Goal: Task Accomplishment & Management: Use online tool/utility

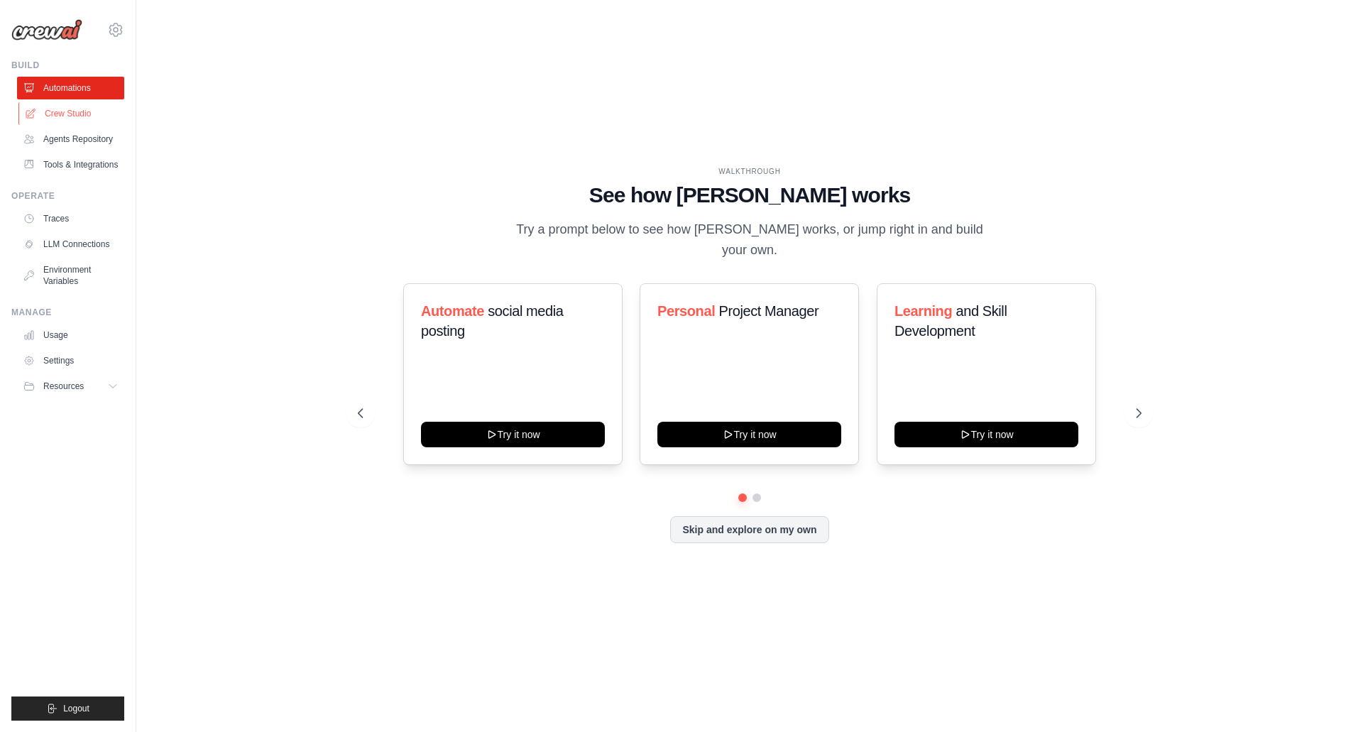
click at [79, 106] on link "Crew Studio" at bounding box center [71, 113] width 107 height 23
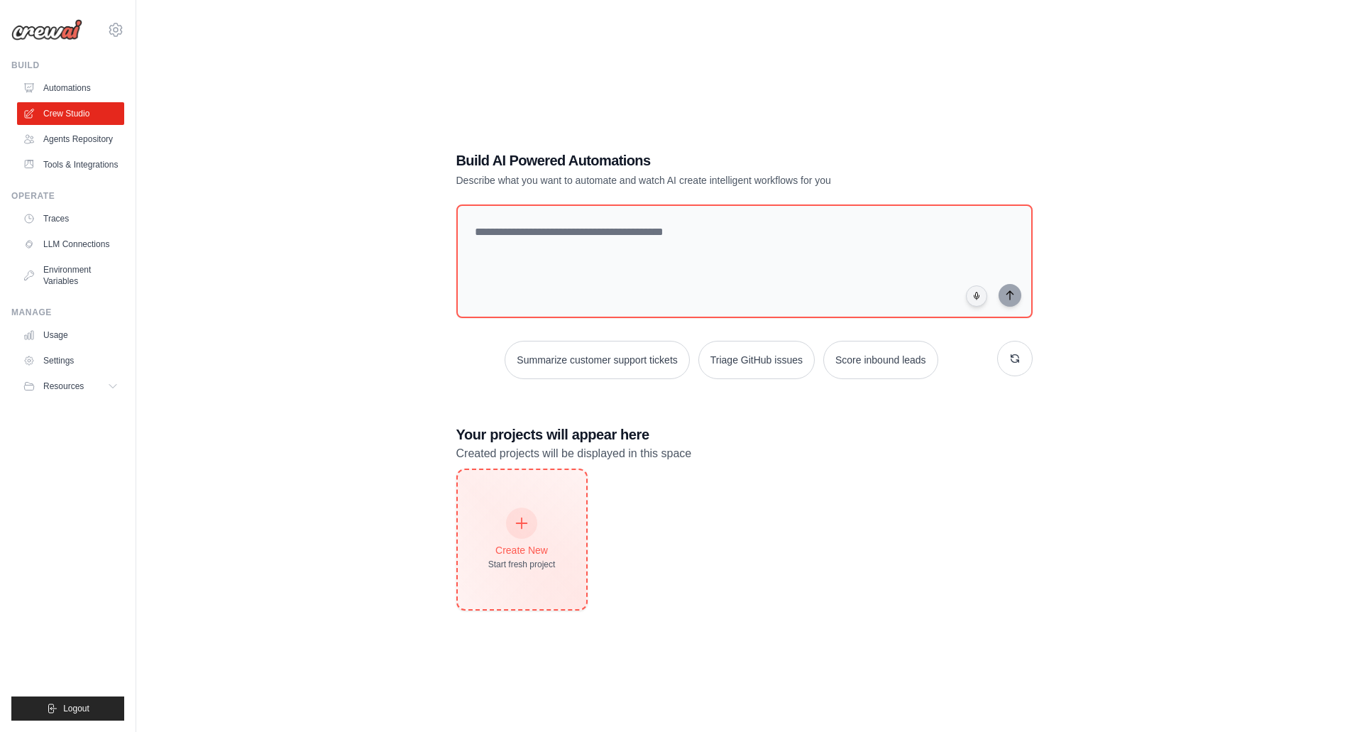
click at [491, 510] on div "Create New Start fresh project" at bounding box center [521, 539] width 67 height 61
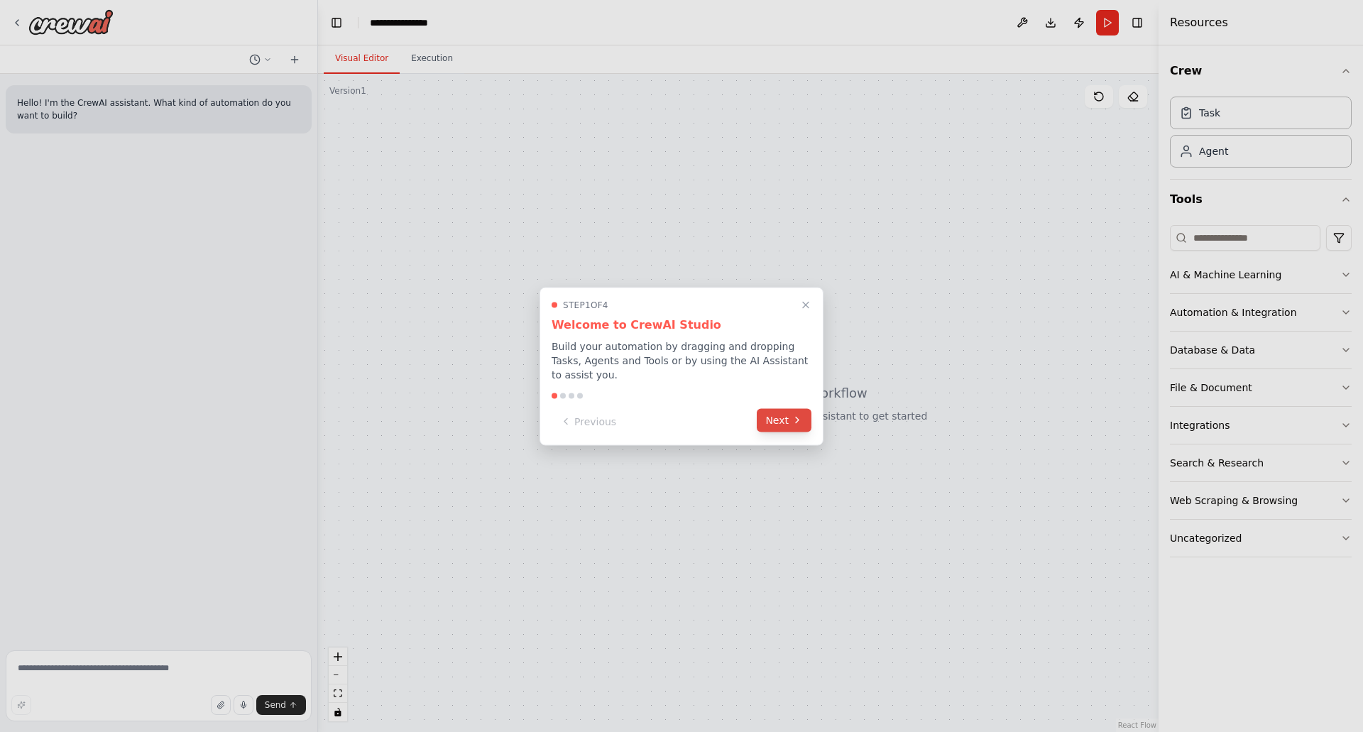
click at [776, 408] on button "Next" at bounding box center [784, 419] width 55 height 23
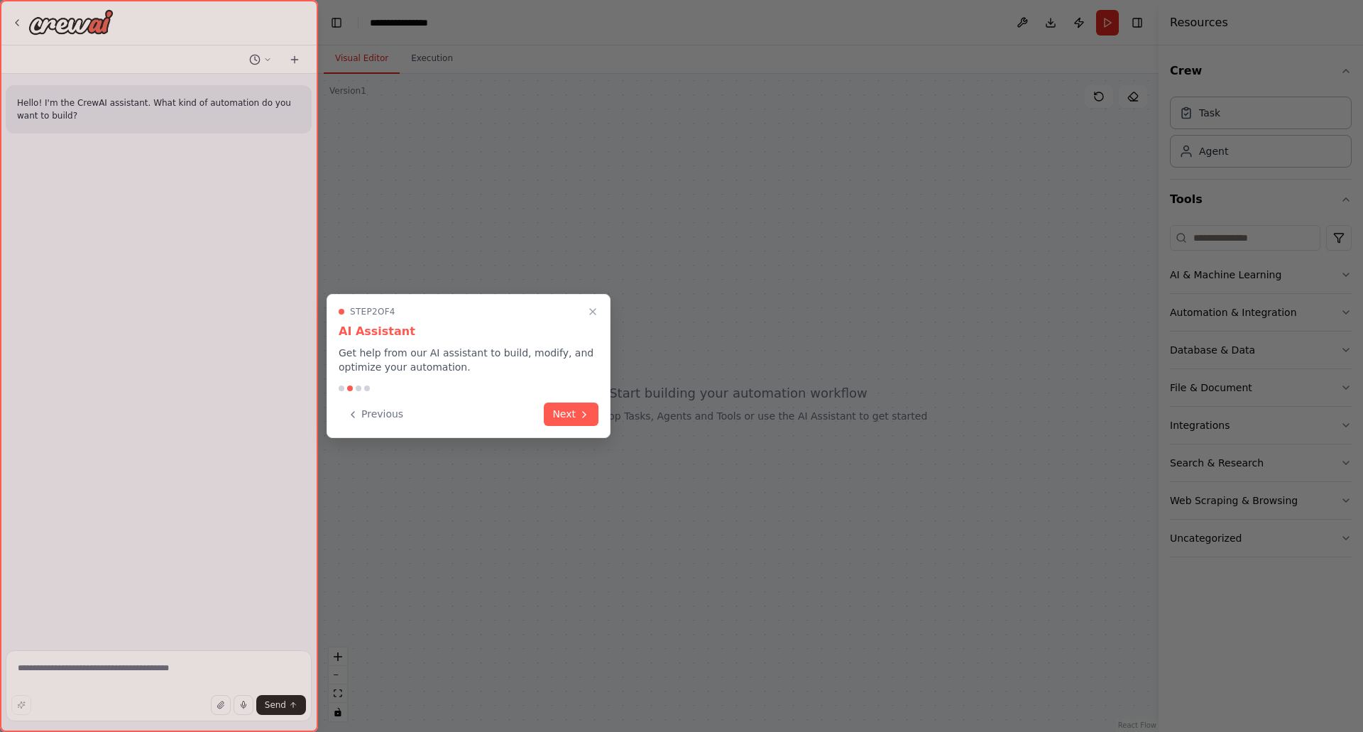
click at [544, 424] on div "Previous Next" at bounding box center [469, 413] width 260 height 23
click at [555, 421] on button "Next" at bounding box center [571, 412] width 55 height 23
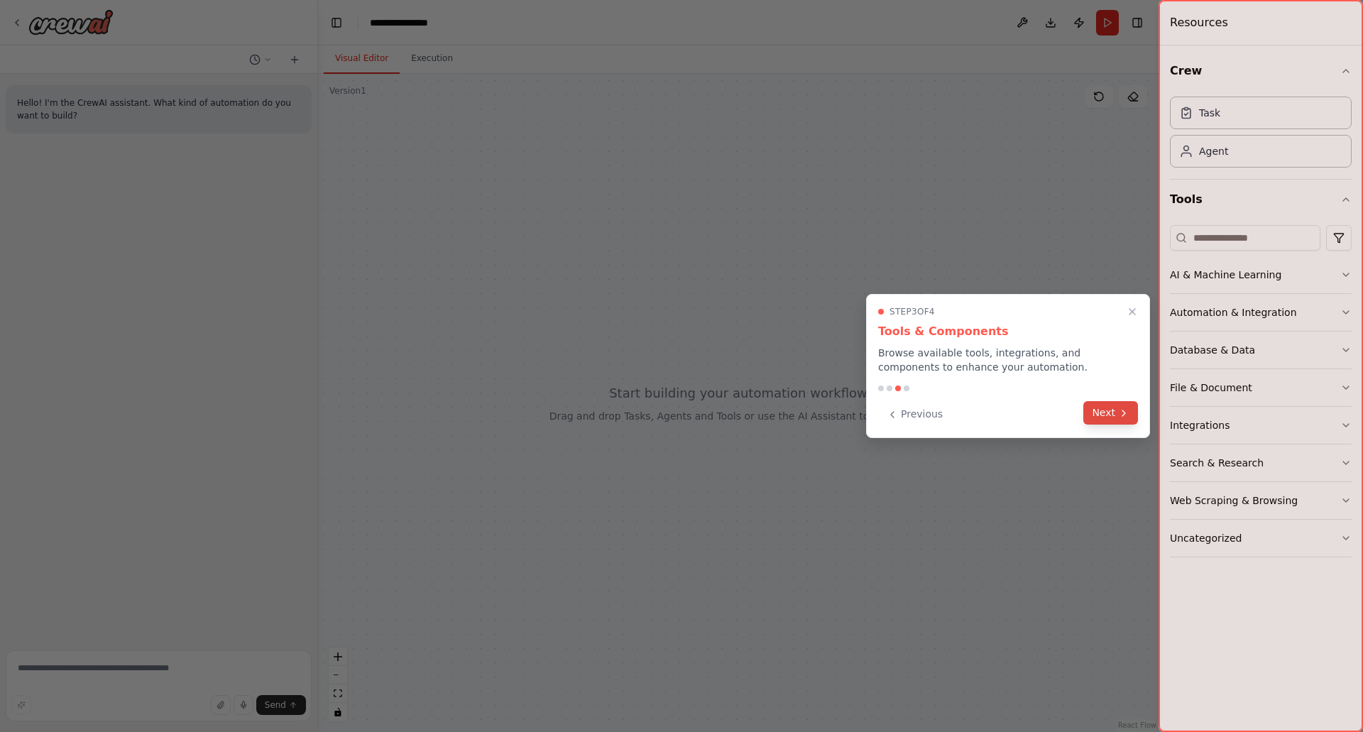
click at [1099, 420] on button "Next" at bounding box center [1110, 412] width 55 height 23
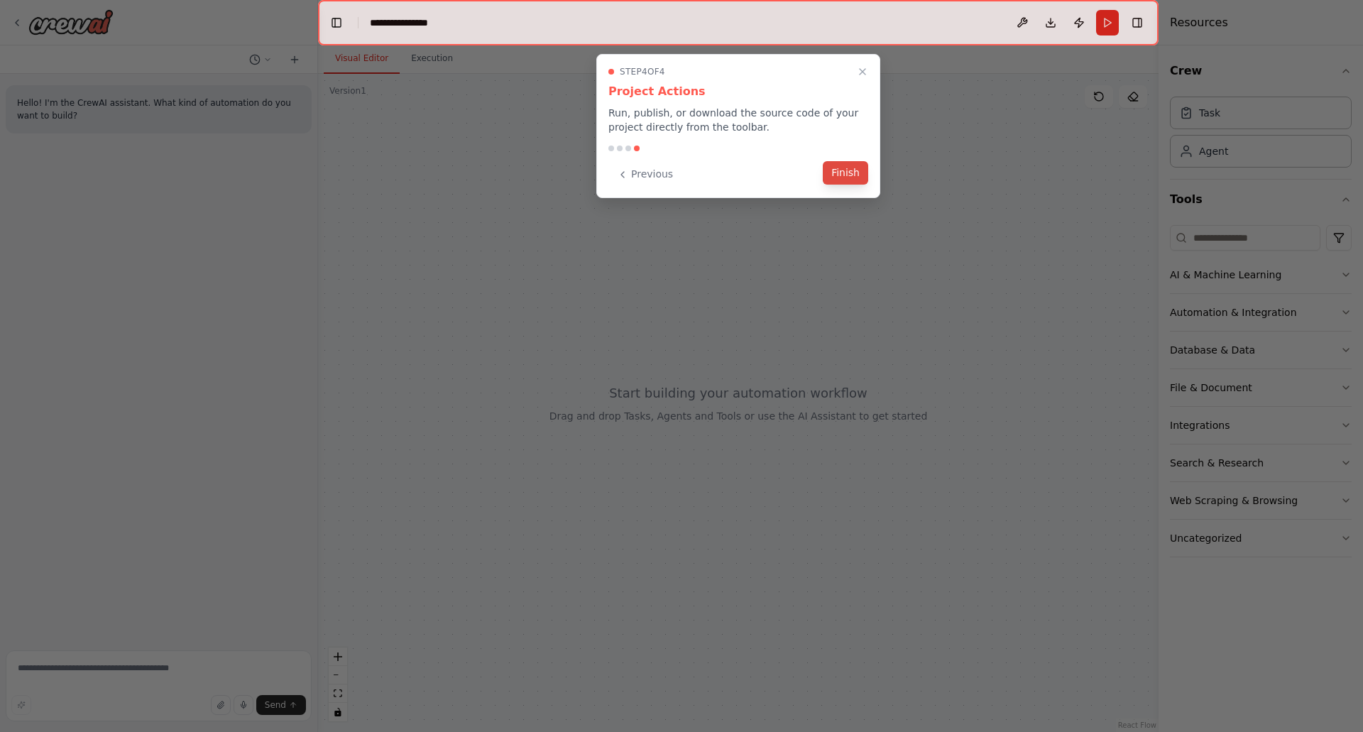
click at [847, 168] on button "Finish" at bounding box center [845, 172] width 45 height 23
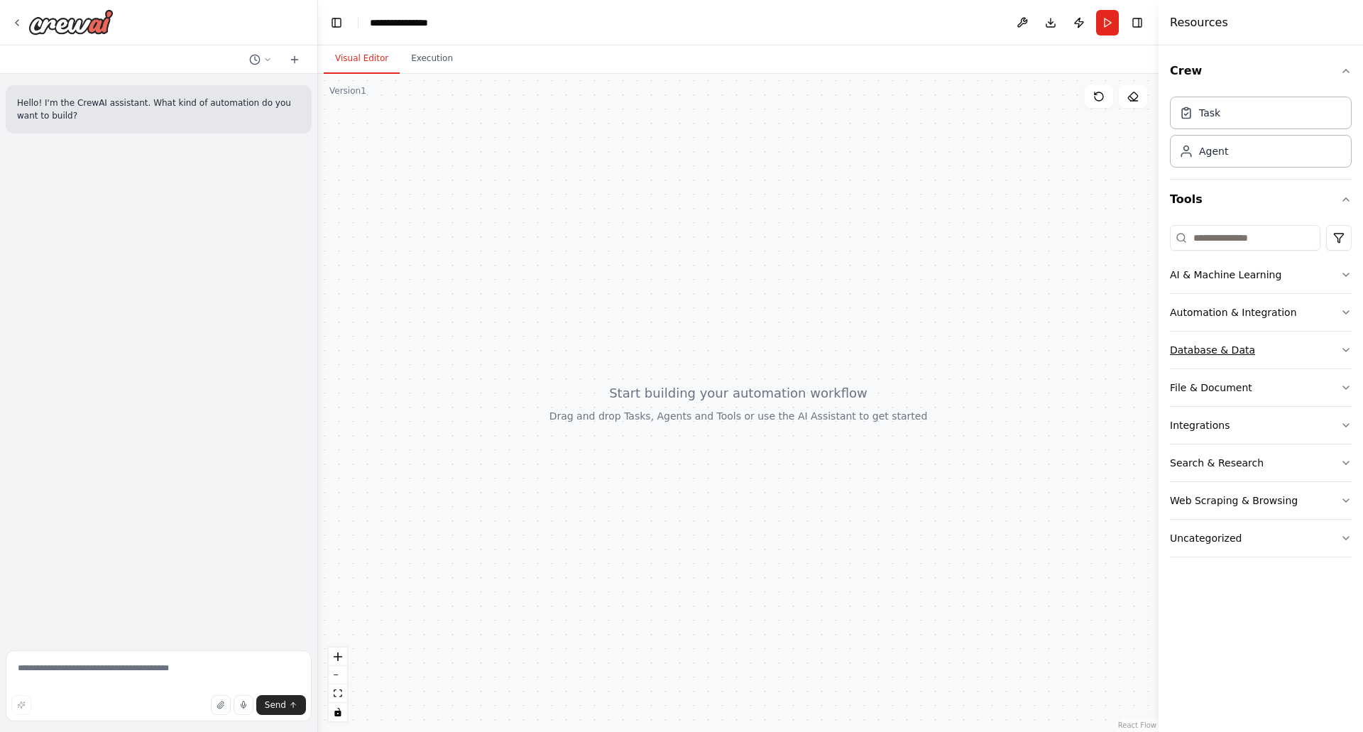
click at [1215, 353] on div "Database & Data" at bounding box center [1212, 350] width 85 height 14
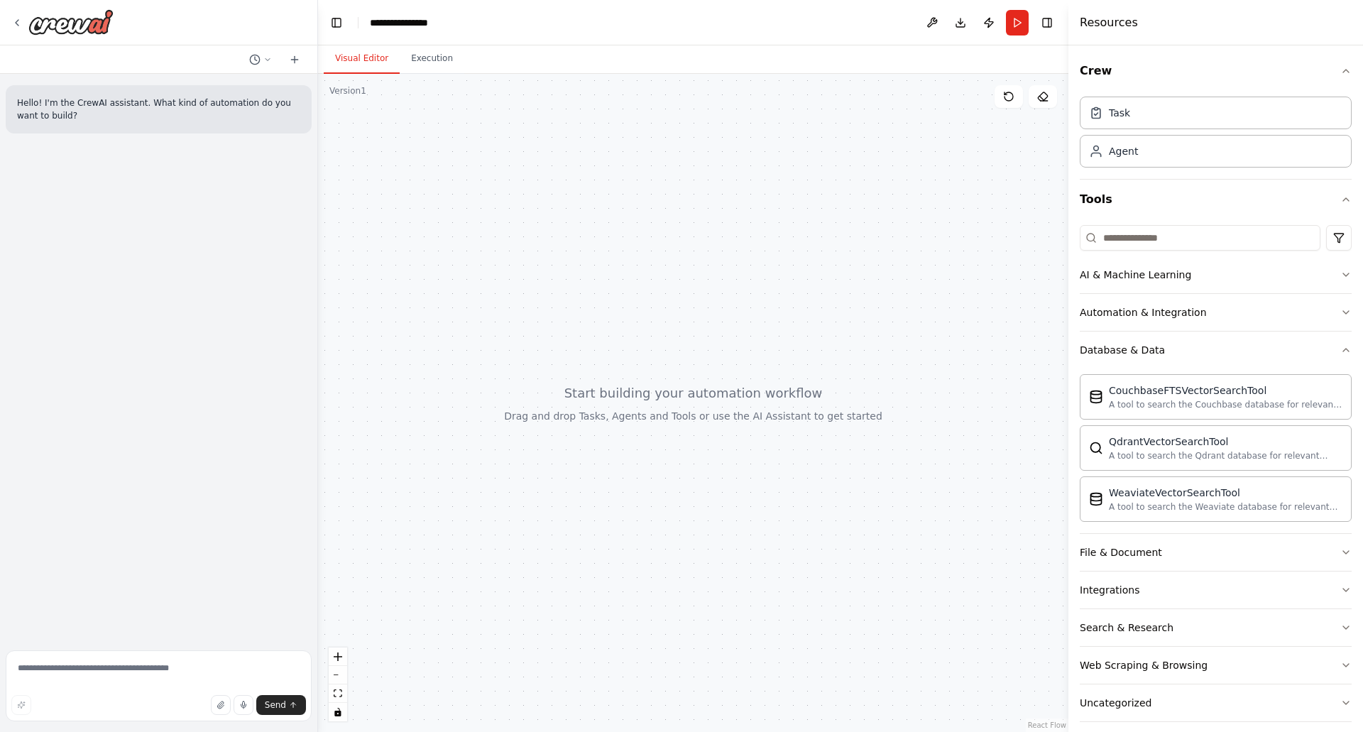
drag, startPoint x: 1163, startPoint y: 346, endPoint x: 1068, endPoint y: 346, distance: 94.4
click at [1068, 346] on div at bounding box center [1071, 366] width 6 height 732
click at [1137, 231] on input at bounding box center [1199, 238] width 241 height 26
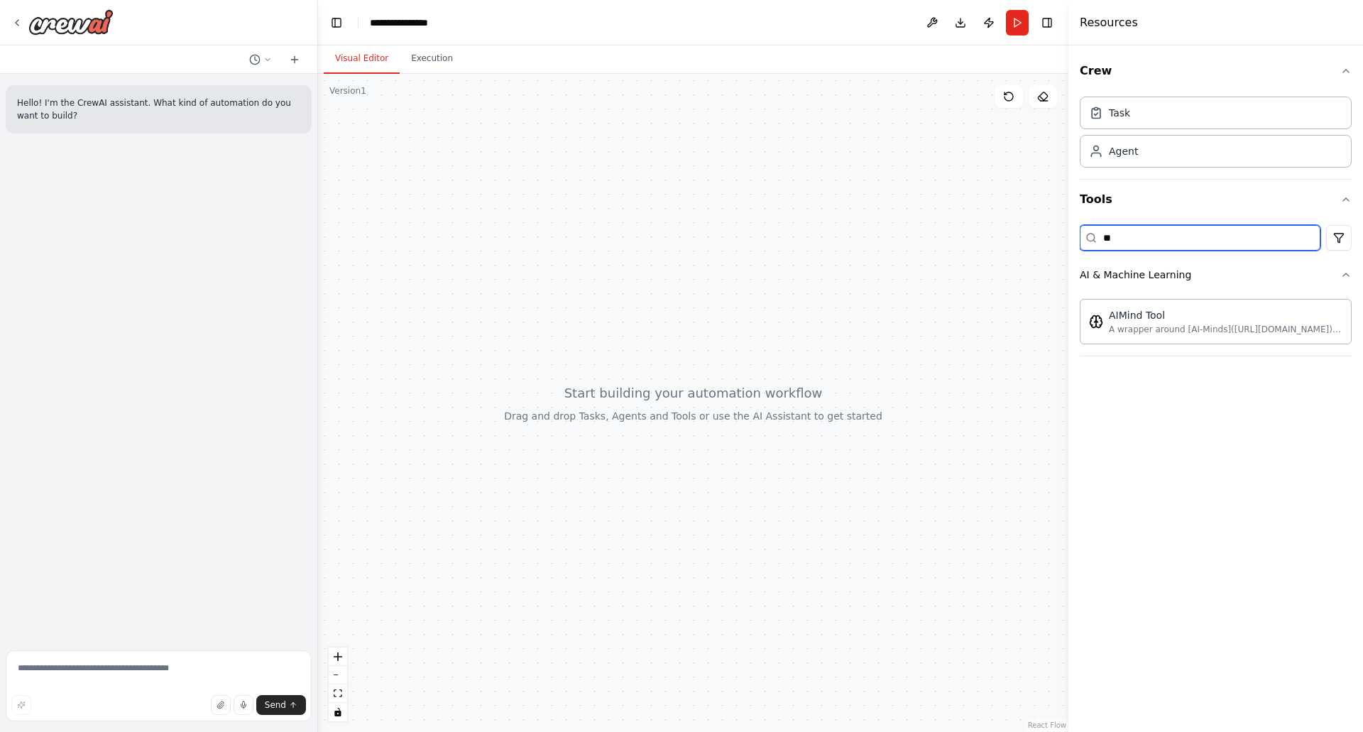
type input "*"
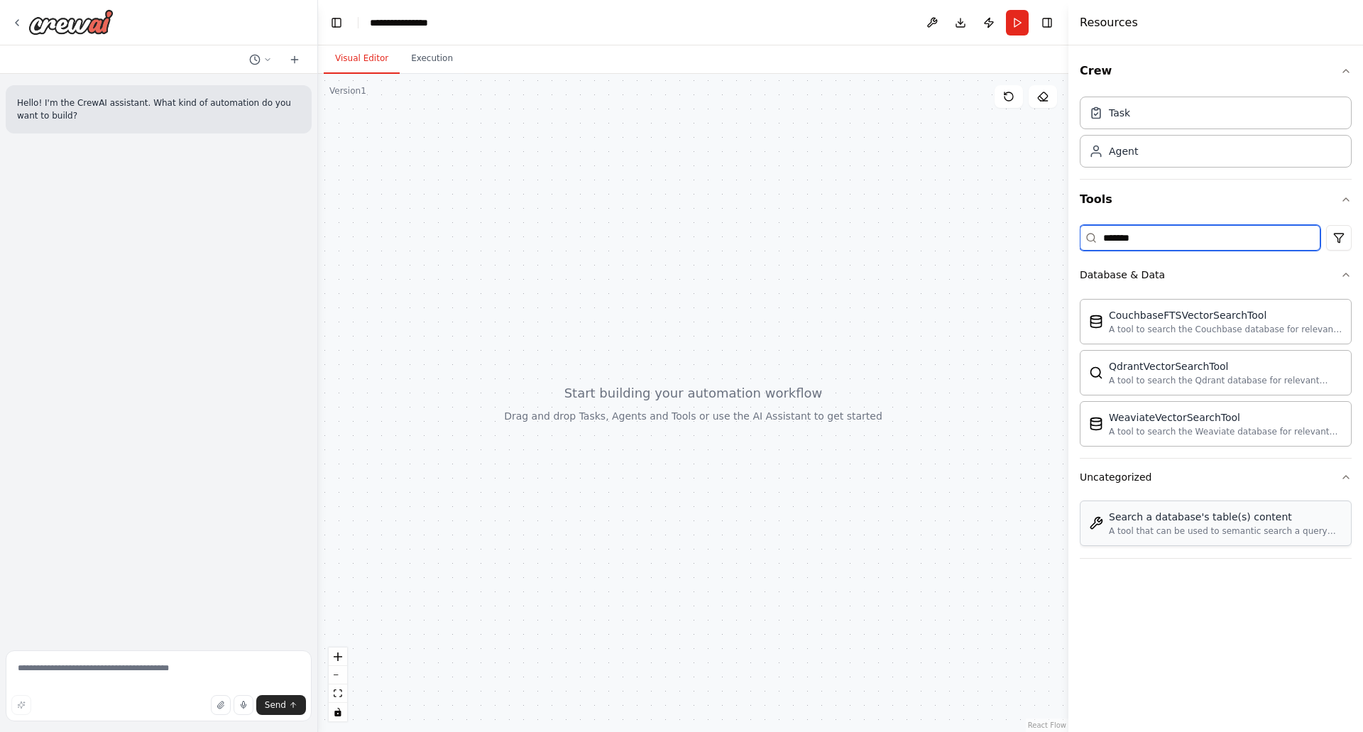
type input "*******"
click at [1260, 525] on div "A tool that can be used to semantic search a query from a database." at bounding box center [1226, 530] width 234 height 11
click at [622, 256] on div at bounding box center [693, 403] width 750 height 658
click at [1135, 541] on div "Search a database's table(s) content A tool that can be used to semantic search…" at bounding box center [1215, 522] width 272 height 45
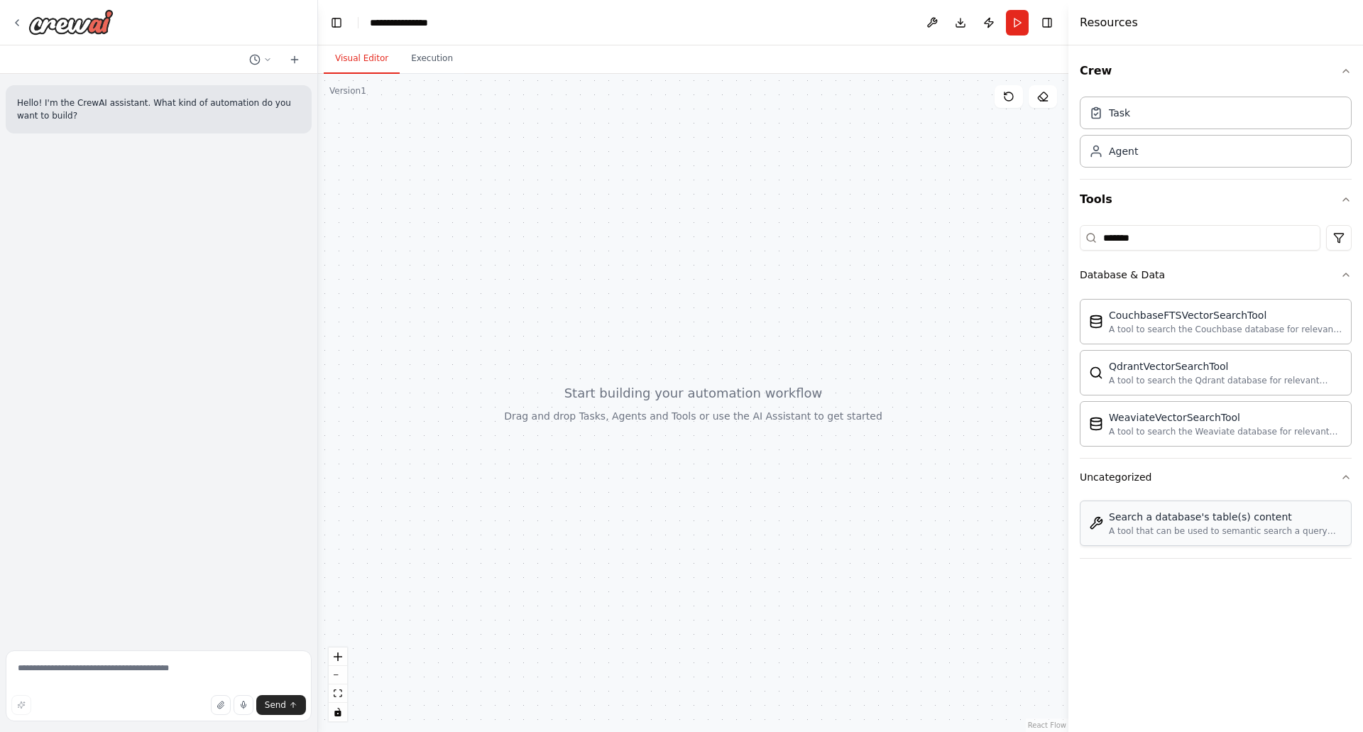
click at [1150, 524] on div "Search a database's table(s) content A tool that can be used to semantic search…" at bounding box center [1226, 523] width 234 height 27
drag, startPoint x: 1150, startPoint y: 524, endPoint x: 585, endPoint y: 382, distance: 582.7
click at [585, 382] on div "**********" at bounding box center [681, 366] width 1363 height 732
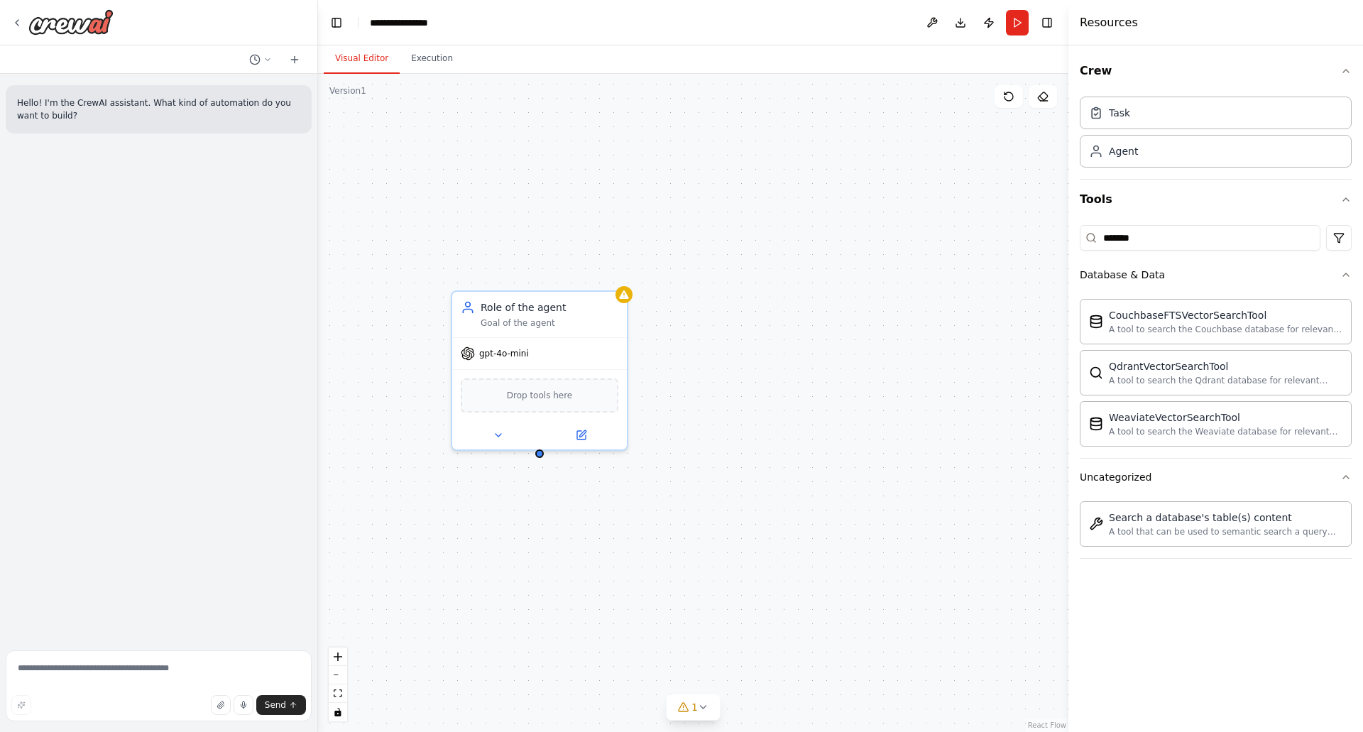
drag, startPoint x: 953, startPoint y: 446, endPoint x: 675, endPoint y: 464, distance: 278.8
click at [675, 464] on div "Role of the agent Goal of the agent gpt-4o-mini Drop tools here" at bounding box center [693, 403] width 750 height 658
click at [534, 392] on span "Drop tools here" at bounding box center [540, 392] width 66 height 14
click at [1197, 312] on div "CouchbaseFTSVectorSearchTool" at bounding box center [1226, 314] width 234 height 14
click at [495, 438] on icon at bounding box center [498, 434] width 11 height 11
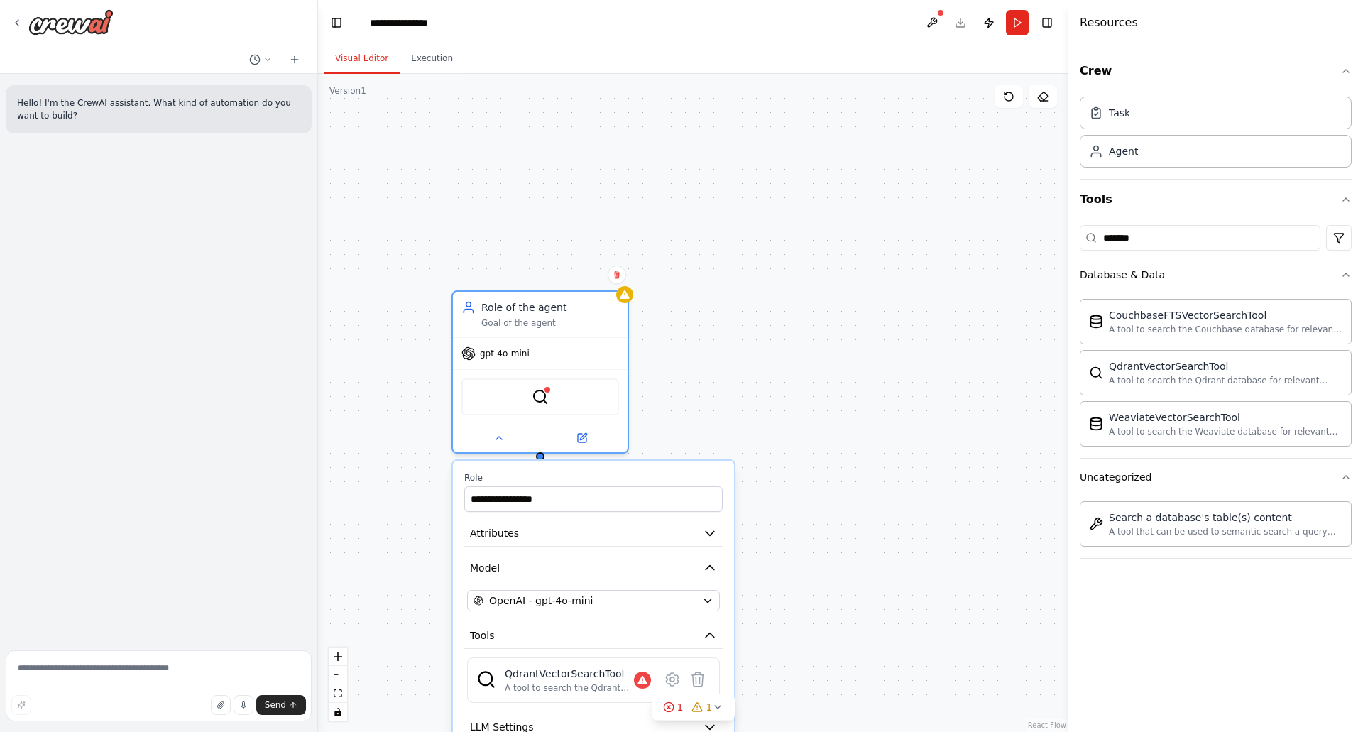
click at [719, 401] on div "**********" at bounding box center [693, 403] width 750 height 658
